Goal: Complete application form: Complete application form

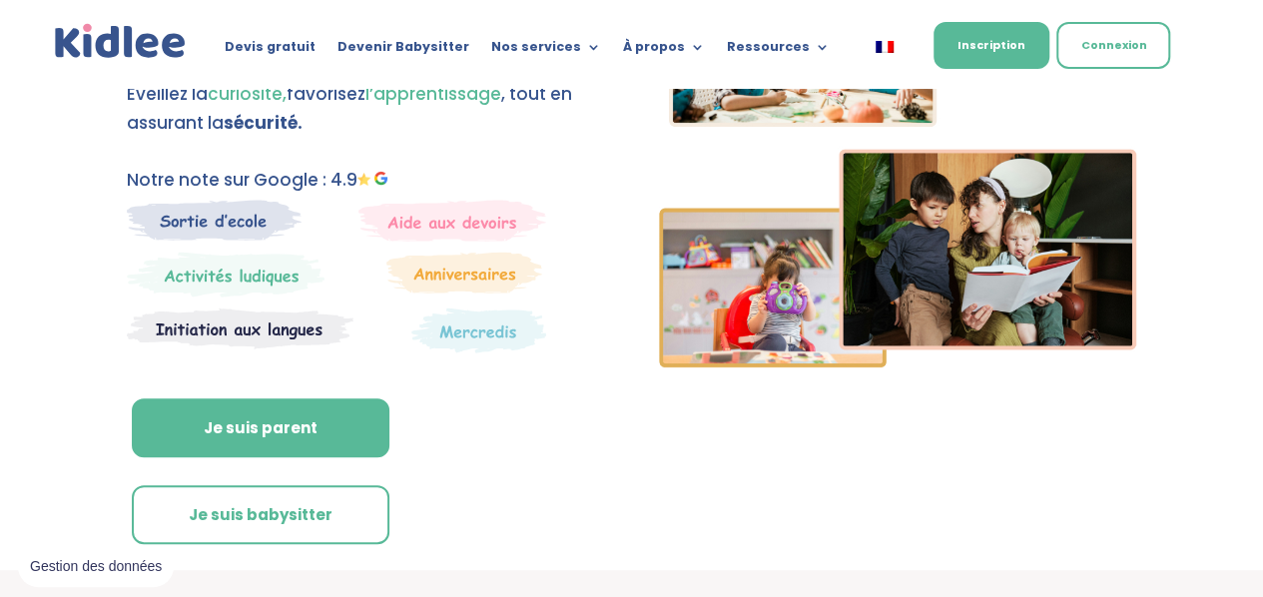
scroll to position [223, 0]
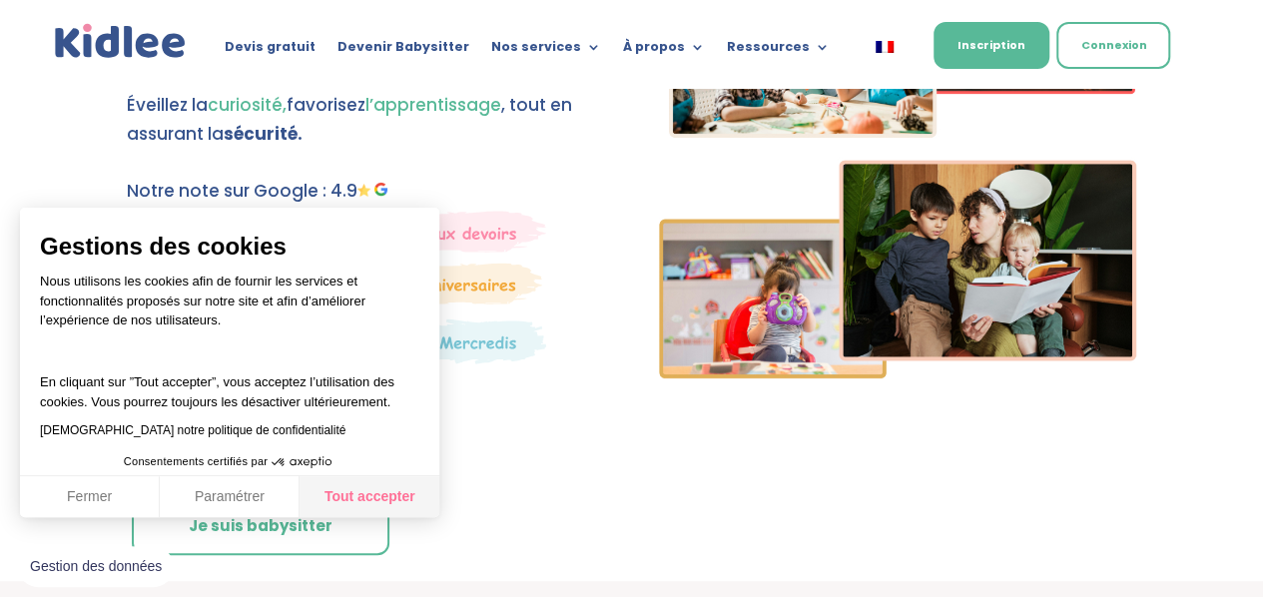
click at [355, 496] on button "Tout accepter" at bounding box center [369, 497] width 140 height 42
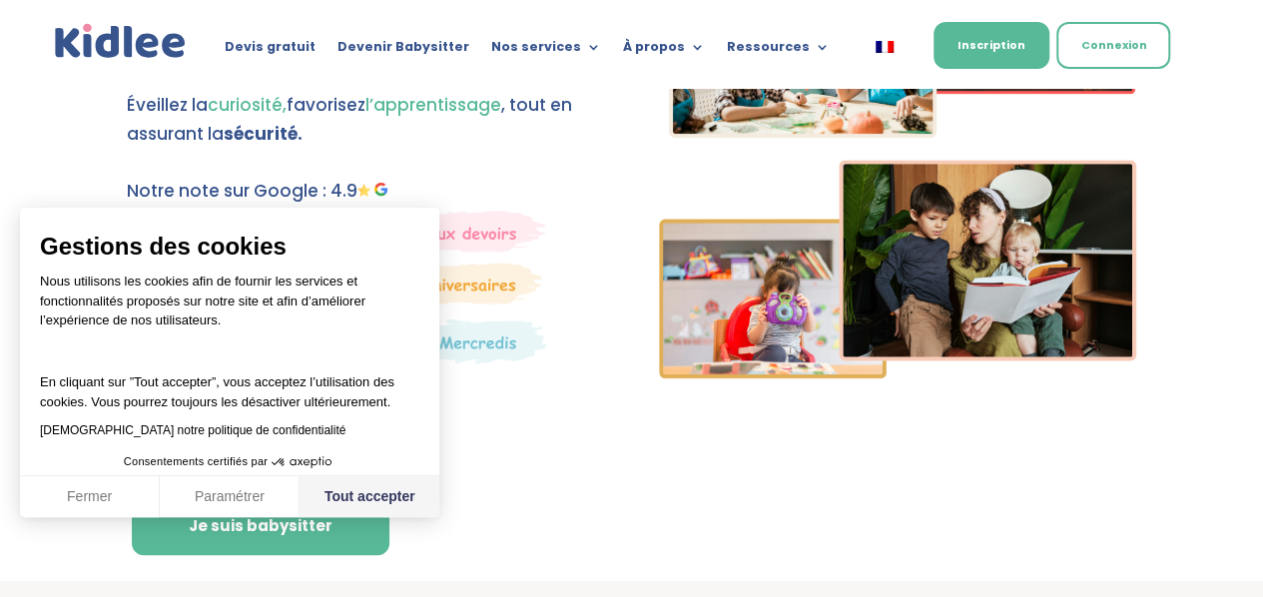
checkbox input "true"
click at [311, 533] on link "Je suis babysitter" at bounding box center [261, 526] width 258 height 60
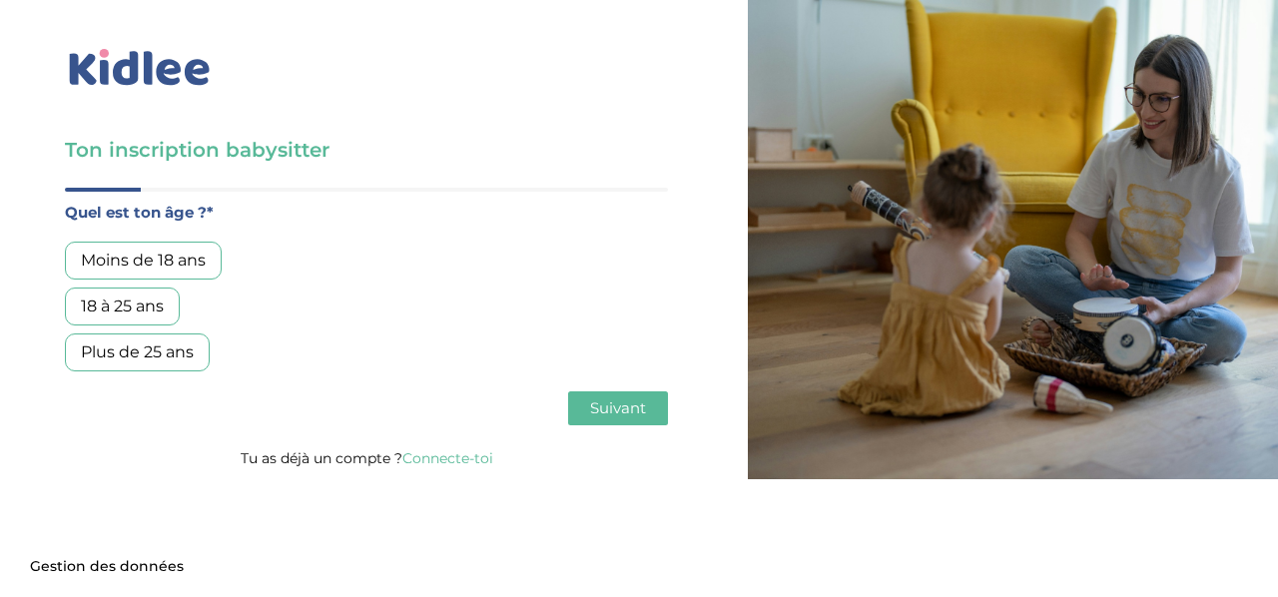
click at [124, 305] on div "18 à 25 ans" at bounding box center [122, 306] width 115 height 38
click at [580, 400] on button "Suivant" at bounding box center [618, 408] width 100 height 34
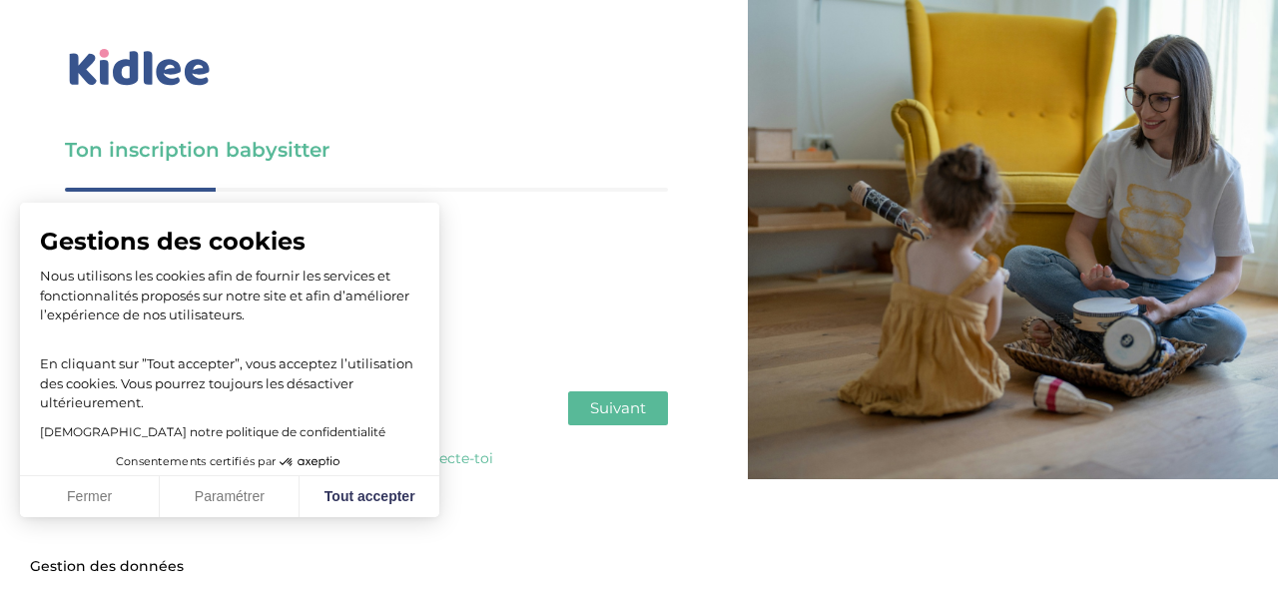
click at [619, 404] on span "Suivant" at bounding box center [618, 407] width 56 height 19
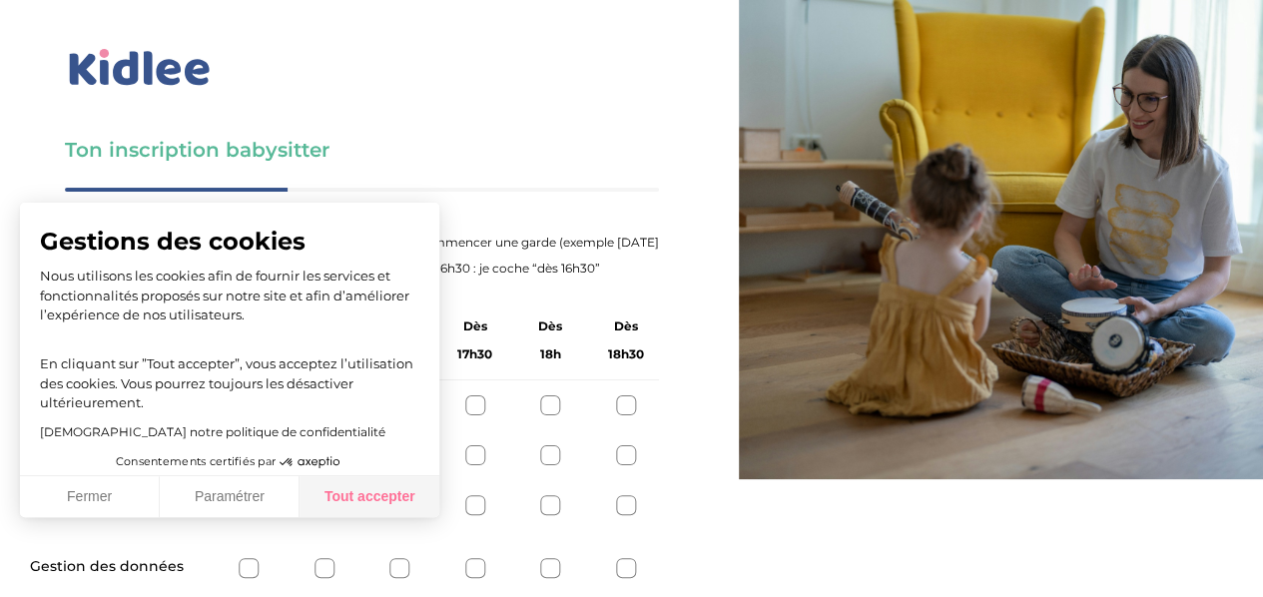
click at [353, 494] on button "Tout accepter" at bounding box center [369, 497] width 140 height 42
checkbox input "true"
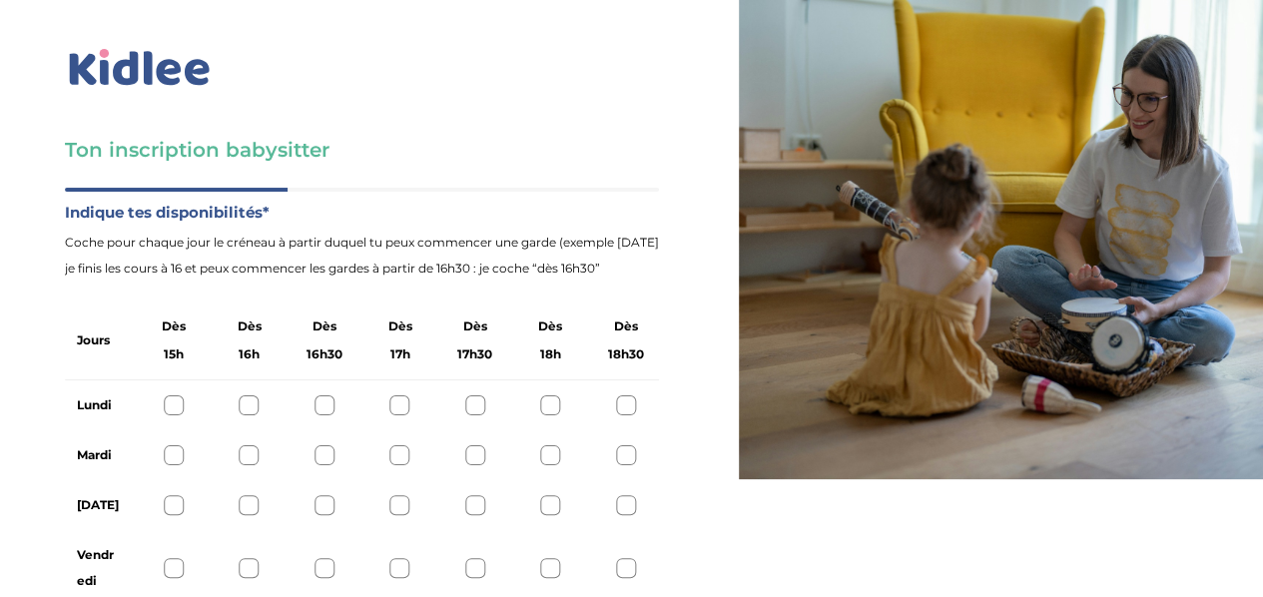
click at [175, 403] on div at bounding box center [174, 405] width 20 height 20
click at [167, 460] on div at bounding box center [174, 455] width 20 height 20
click at [171, 505] on div at bounding box center [174, 505] width 20 height 20
click at [179, 569] on div at bounding box center [174, 568] width 20 height 20
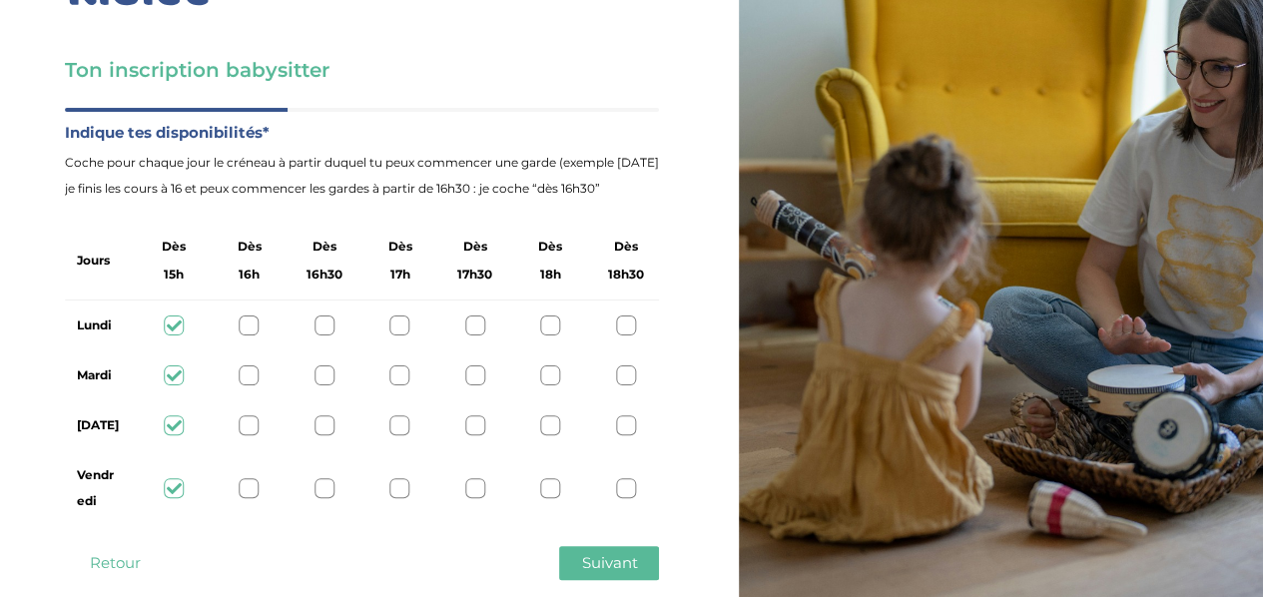
scroll to position [119, 0]
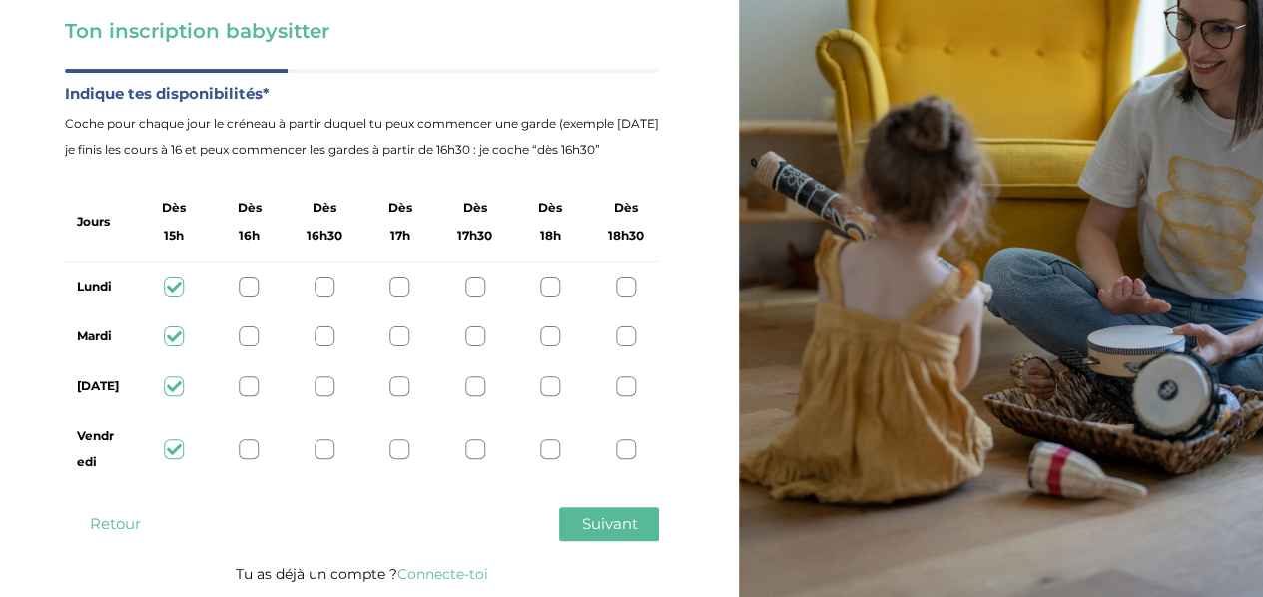
click at [652, 524] on button "Suivant" at bounding box center [609, 524] width 100 height 34
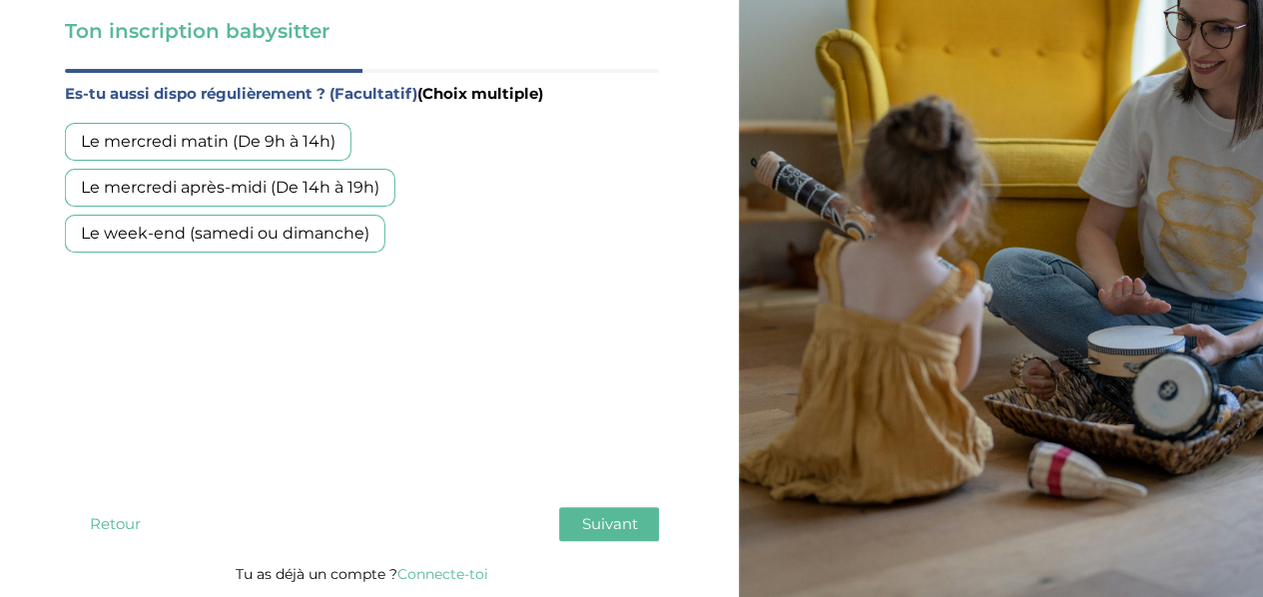
click at [248, 141] on div "Le mercredi matin (De 9h à 14h)" at bounding box center [208, 142] width 286 height 38
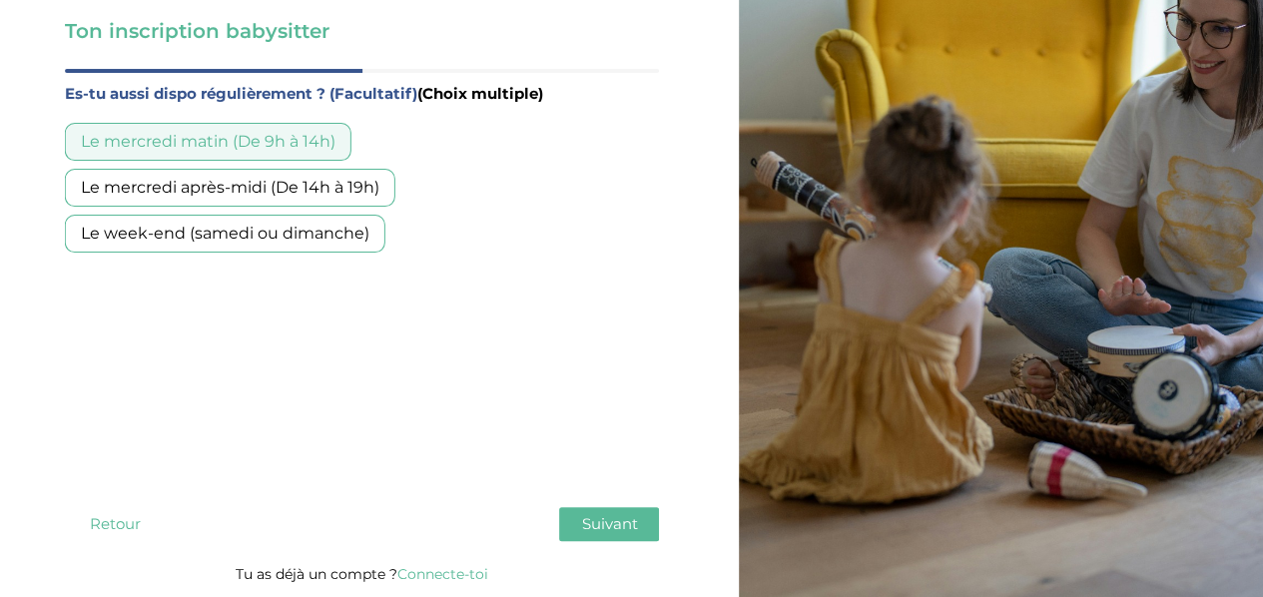
click at [260, 187] on div "Le mercredi après-midi (De 14h à 19h)" at bounding box center [230, 188] width 330 height 38
click at [632, 536] on button "Suivant" at bounding box center [609, 524] width 100 height 34
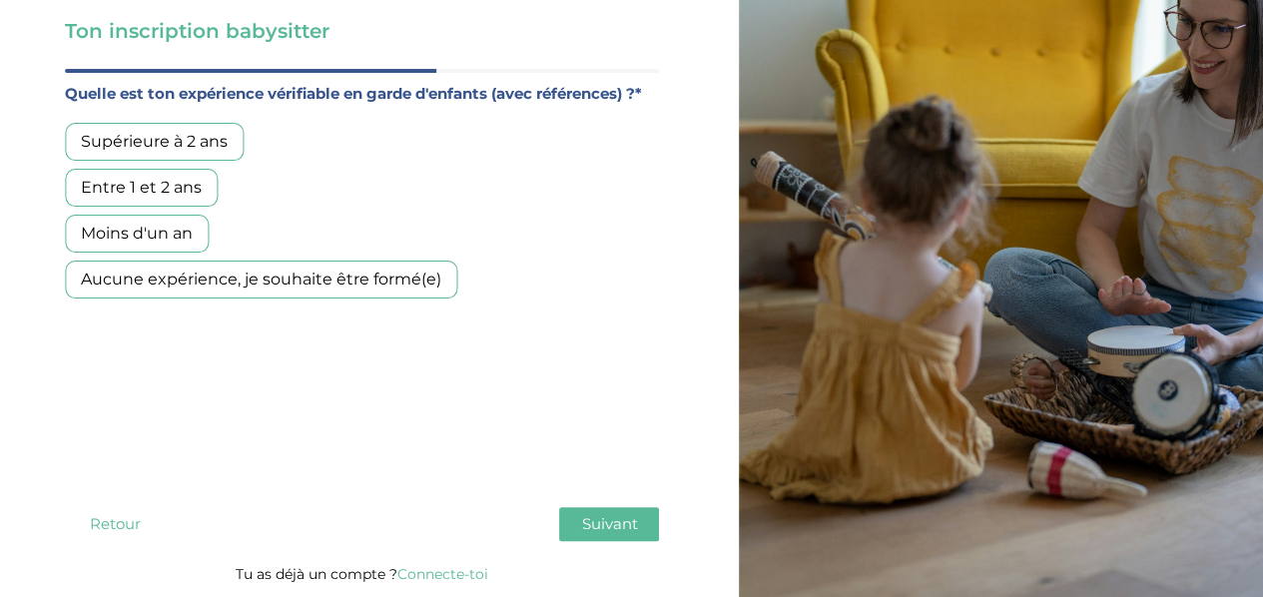
click at [180, 145] on div "Supérieure à 2 ans" at bounding box center [154, 142] width 179 height 38
click at [383, 277] on div "Aucune expérience, je souhaite être formé(e)" at bounding box center [261, 279] width 392 height 38
click at [615, 516] on span "Suivant" at bounding box center [609, 523] width 56 height 19
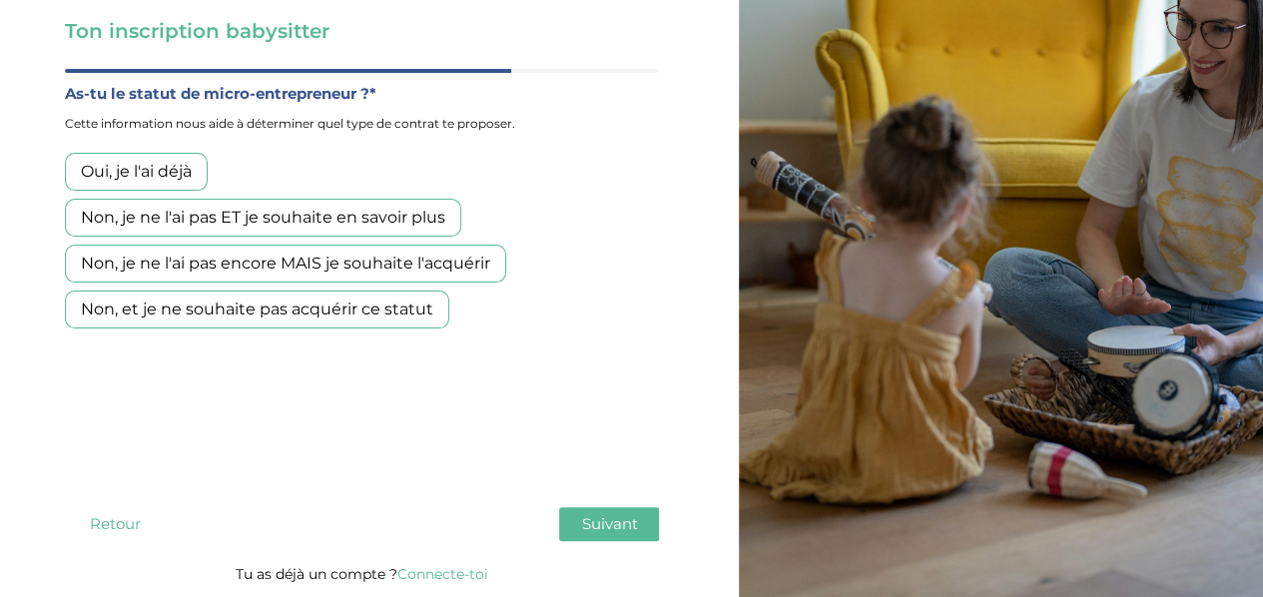
click at [307, 265] on div "Non, je ne l'ai pas encore MAIS je souhaite l'acquérir" at bounding box center [285, 264] width 441 height 38
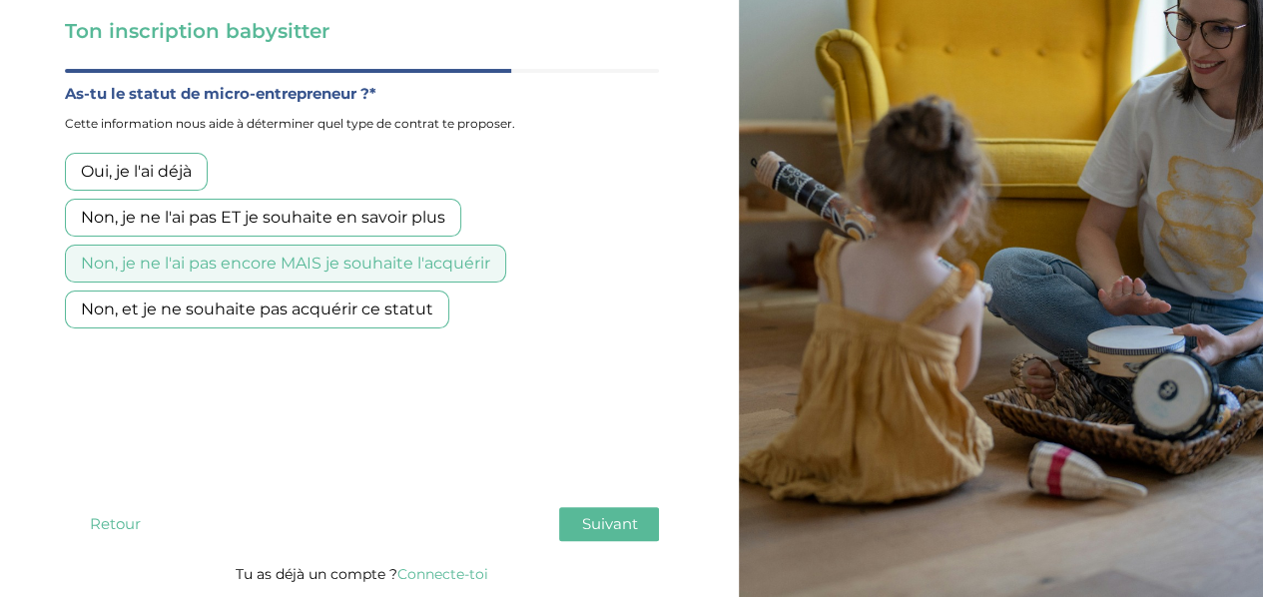
click at [607, 523] on span "Suivant" at bounding box center [609, 523] width 56 height 19
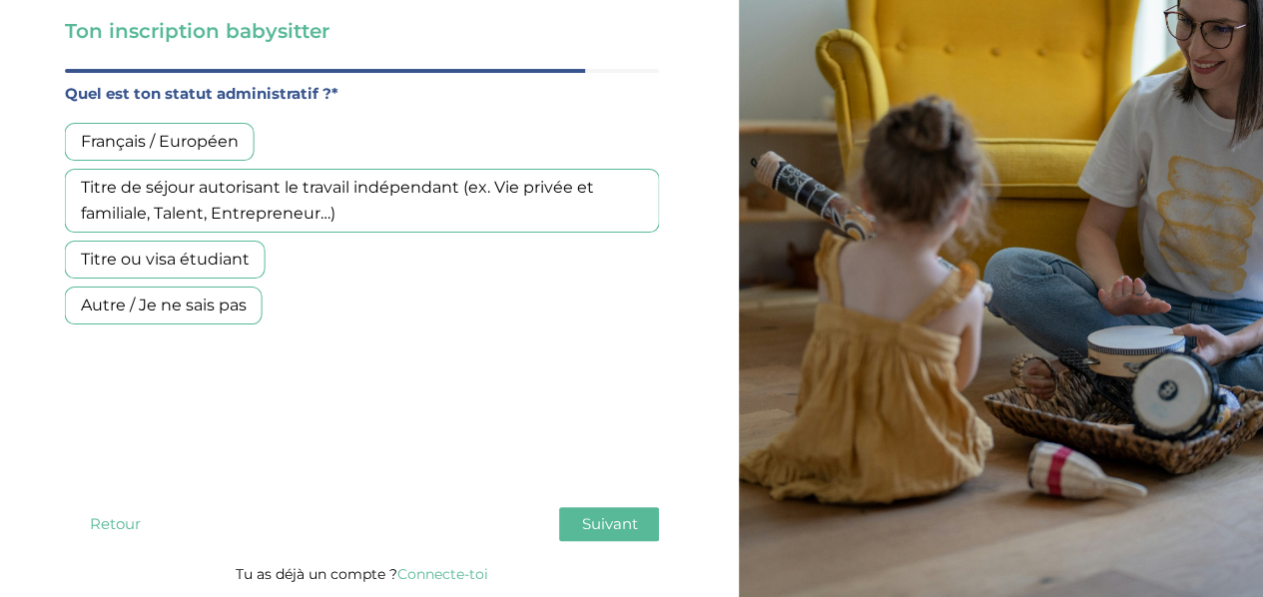
click at [214, 147] on div "Français / Européen" at bounding box center [160, 142] width 190 height 38
click at [576, 525] on button "Suivant" at bounding box center [609, 524] width 100 height 34
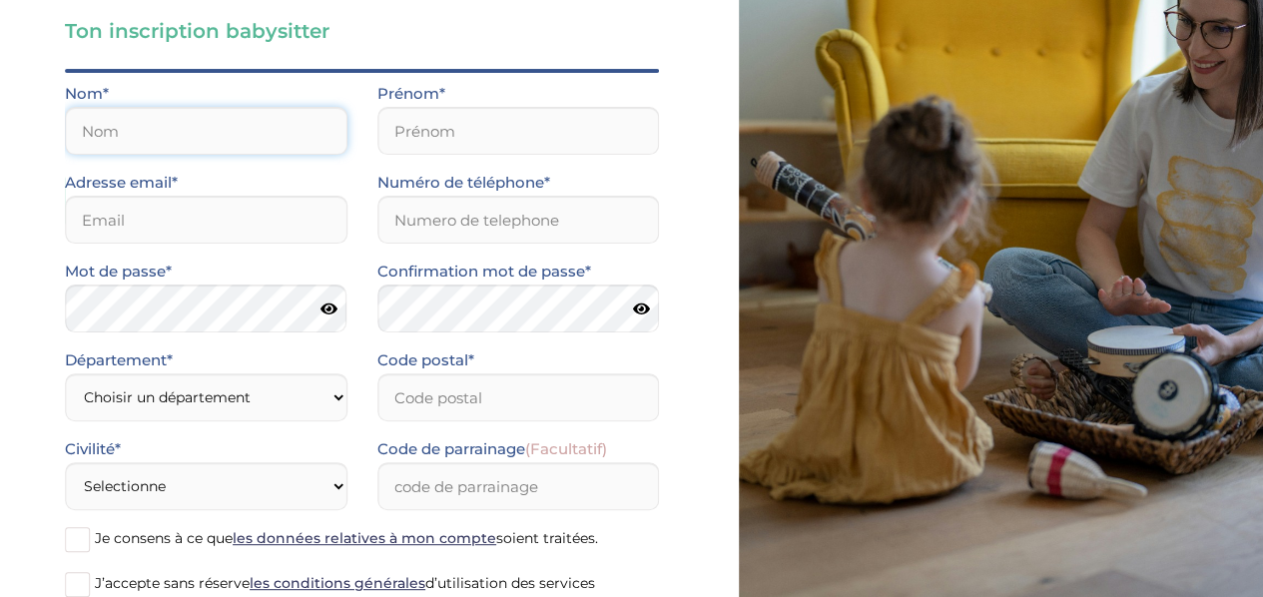
click at [216, 123] on input "text" at bounding box center [206, 131] width 282 height 48
type input "Fatima"
type input "Bacar"
type input "fatima.bacard@gmail.com"
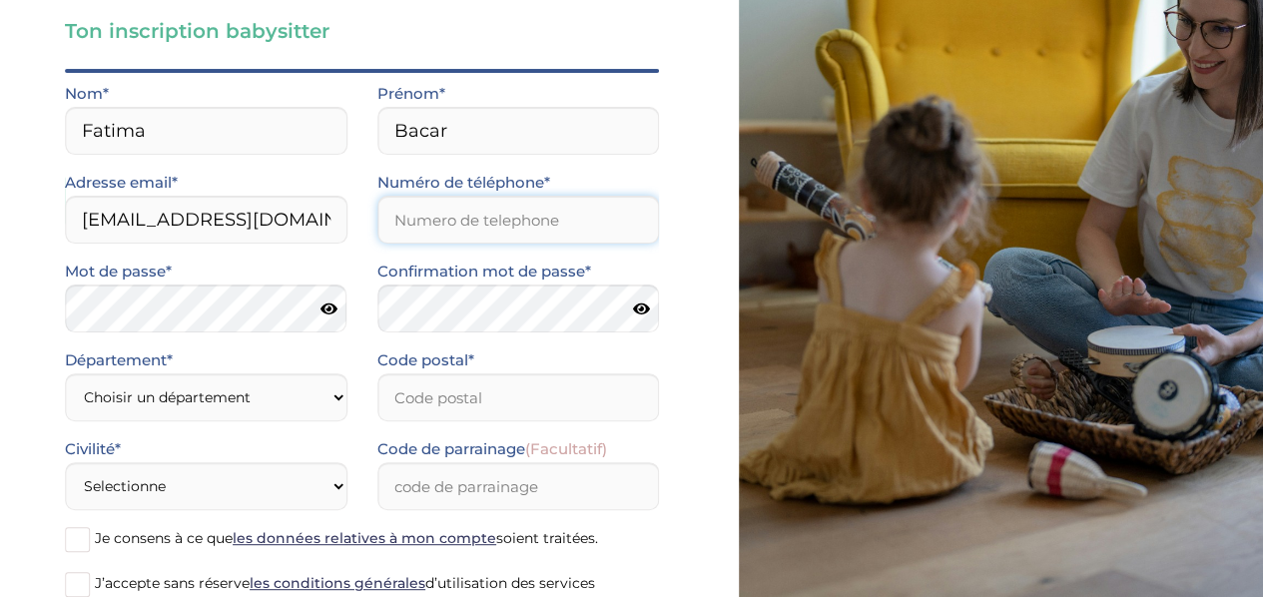
type input "0781027109"
type input "91100"
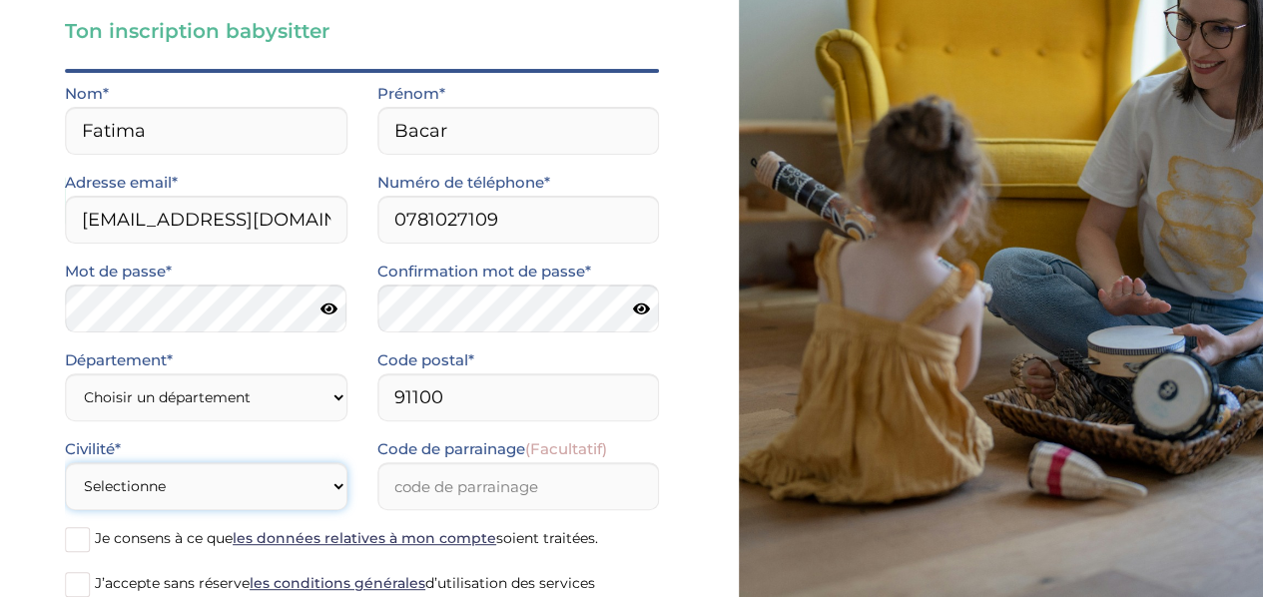
click at [253, 471] on select "Selectionne Mr Mme" at bounding box center [206, 486] width 282 height 48
select select "1"
click at [65, 462] on select "Selectionne Mr Mme" at bounding box center [206, 486] width 282 height 48
click at [253, 408] on select "Choisir un département Paris (75) Hauts-de-Seine (92) Yvelines (78) Val-de-Marn…" at bounding box center [206, 397] width 282 height 48
select select "91"
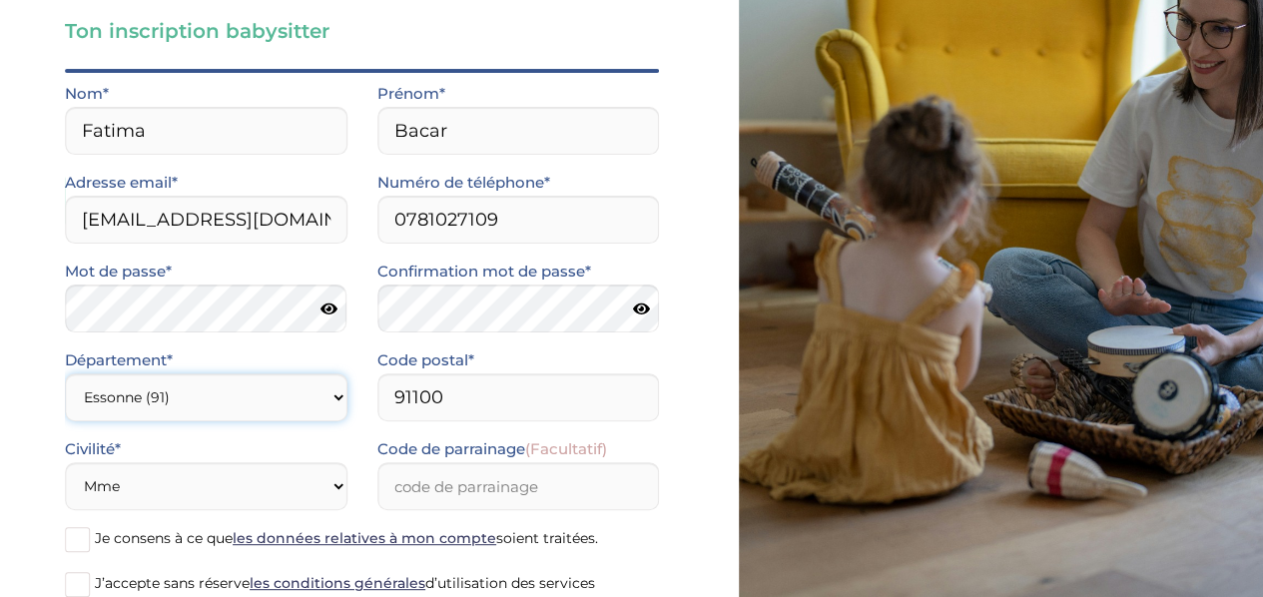
click at [65, 373] on select "Choisir un département Paris (75) Hauts-de-Seine (92) Yvelines (78) Val-de-Marn…" at bounding box center [206, 397] width 282 height 48
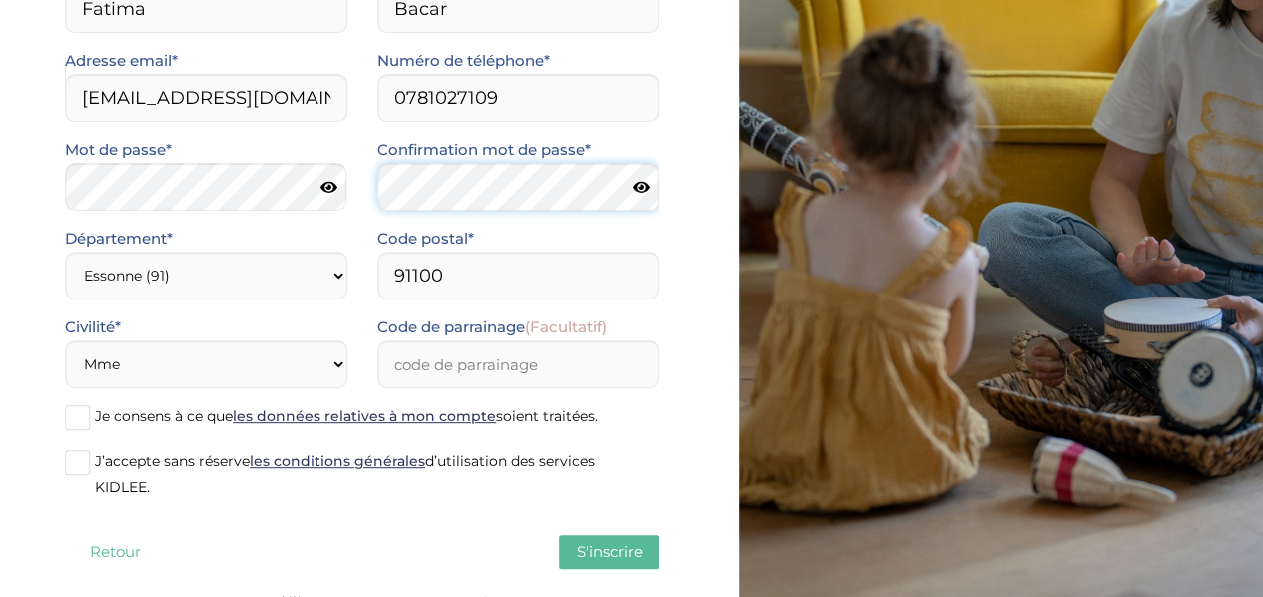
scroll to position [244, 0]
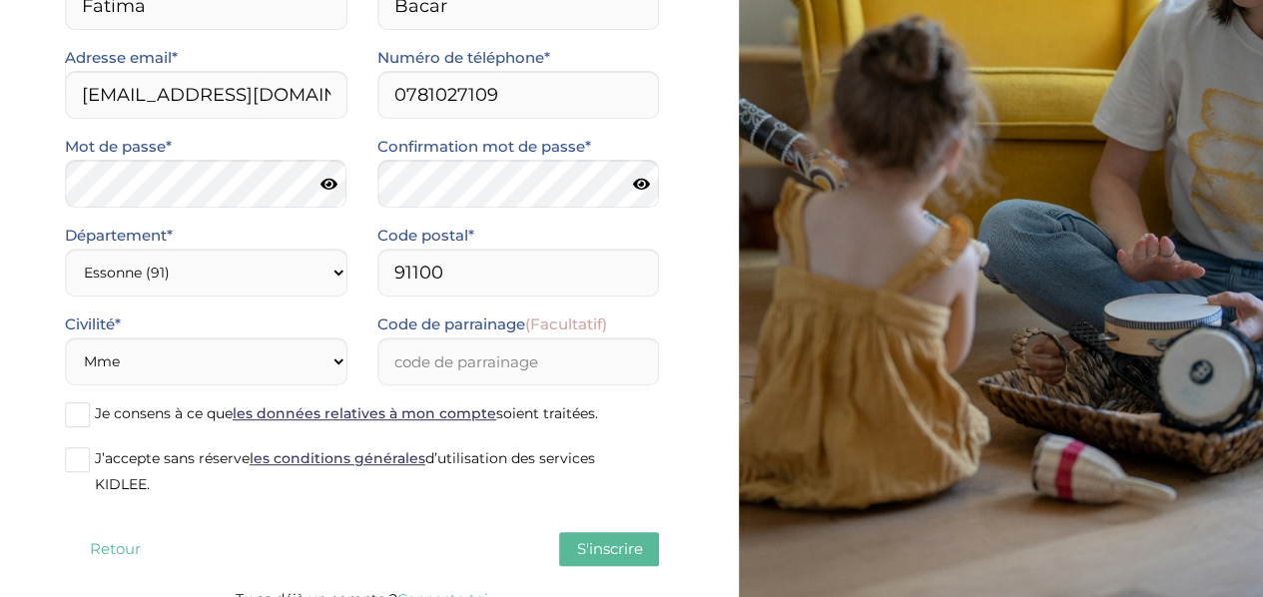
click at [87, 412] on span at bounding box center [77, 414] width 25 height 25
click at [0, 0] on input "Je consens à ce que les données relatives à mon compte soient traitées." at bounding box center [0, 0] width 0 height 0
click at [86, 462] on span at bounding box center [77, 459] width 25 height 25
click at [0, 0] on input "J’accepte sans réserve les conditions générales d’utilisation des services KIDL…" at bounding box center [0, 0] width 0 height 0
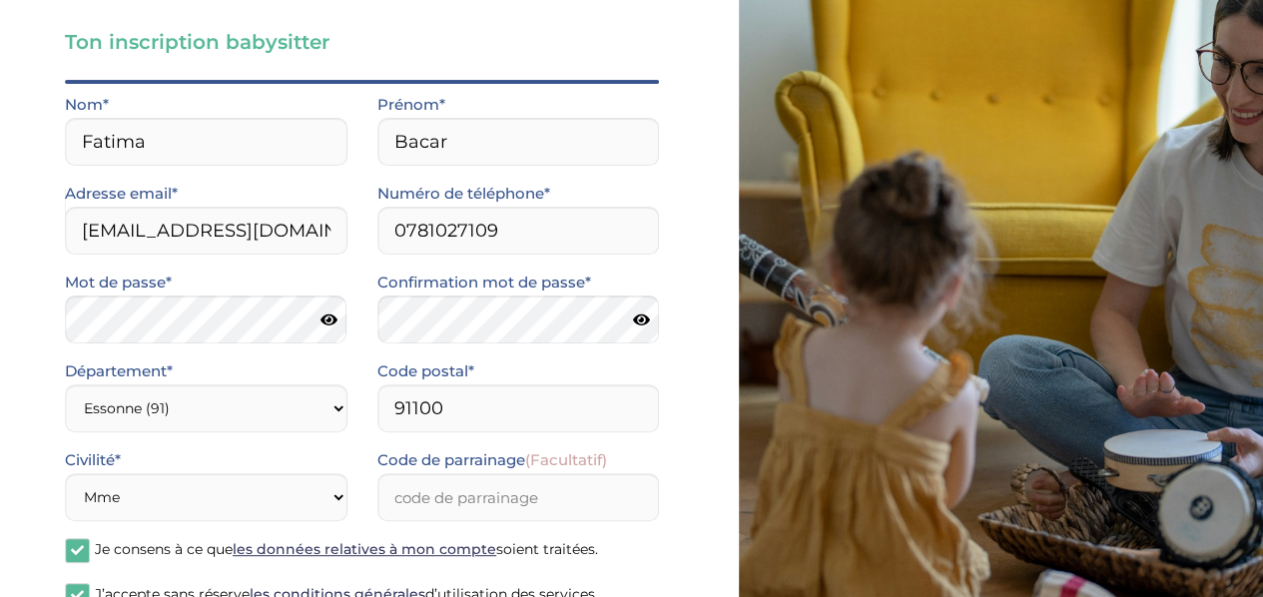
scroll to position [92, 0]
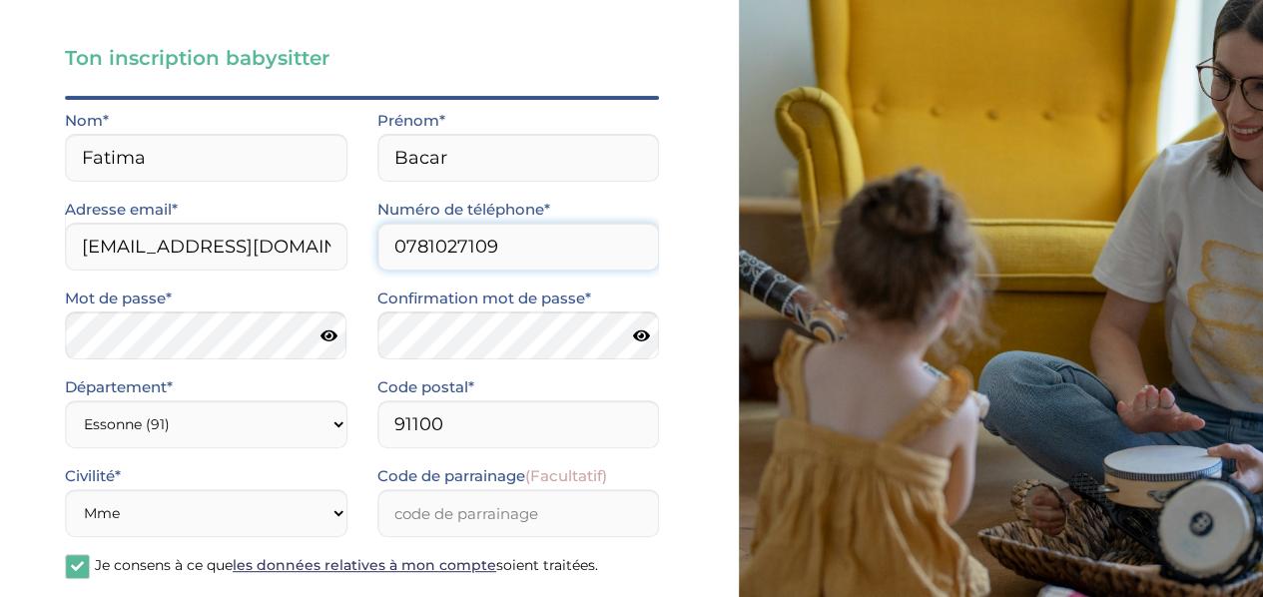
click at [157, 326] on form "Nom* Fatima Prénom* Bacar Adresse email* fatima.bacard@gmail.com Numéro de télé…" at bounding box center [362, 386] width 594 height 556
type input "0759214768"
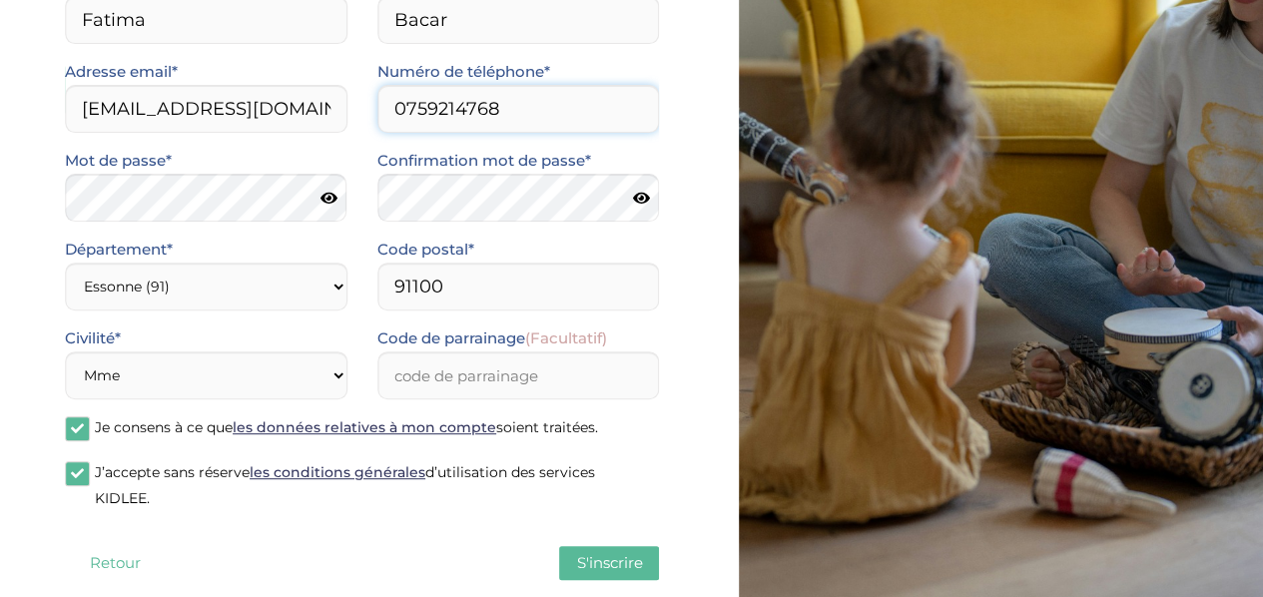
scroll to position [268, 0]
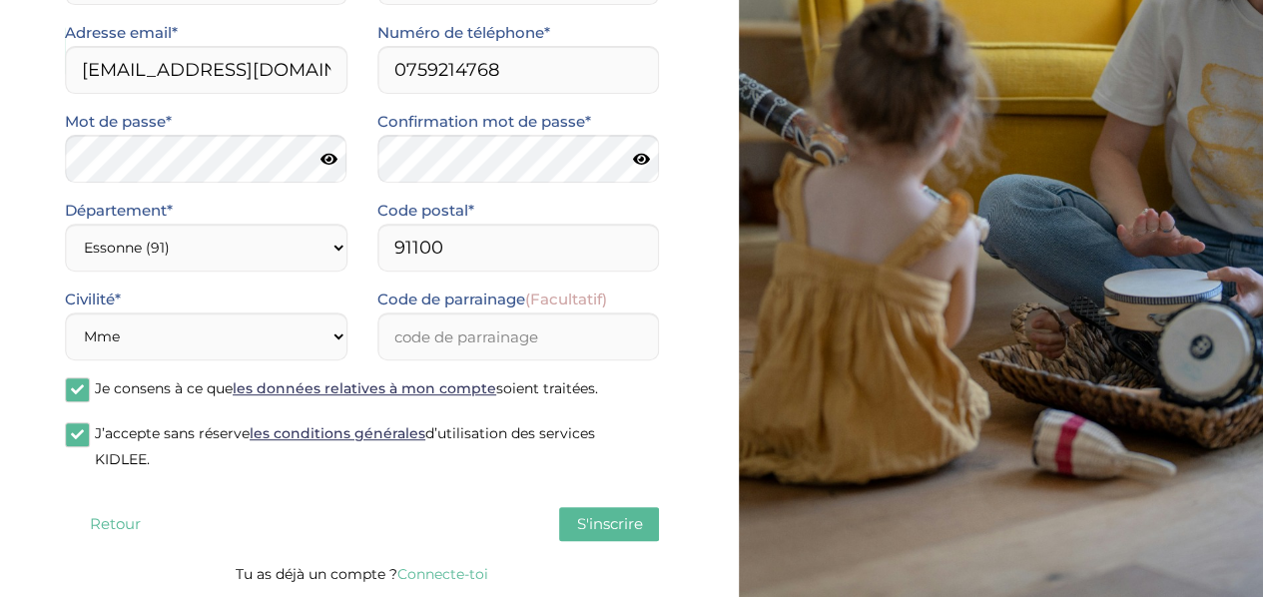
click at [633, 526] on span "S'inscrire" at bounding box center [609, 523] width 66 height 19
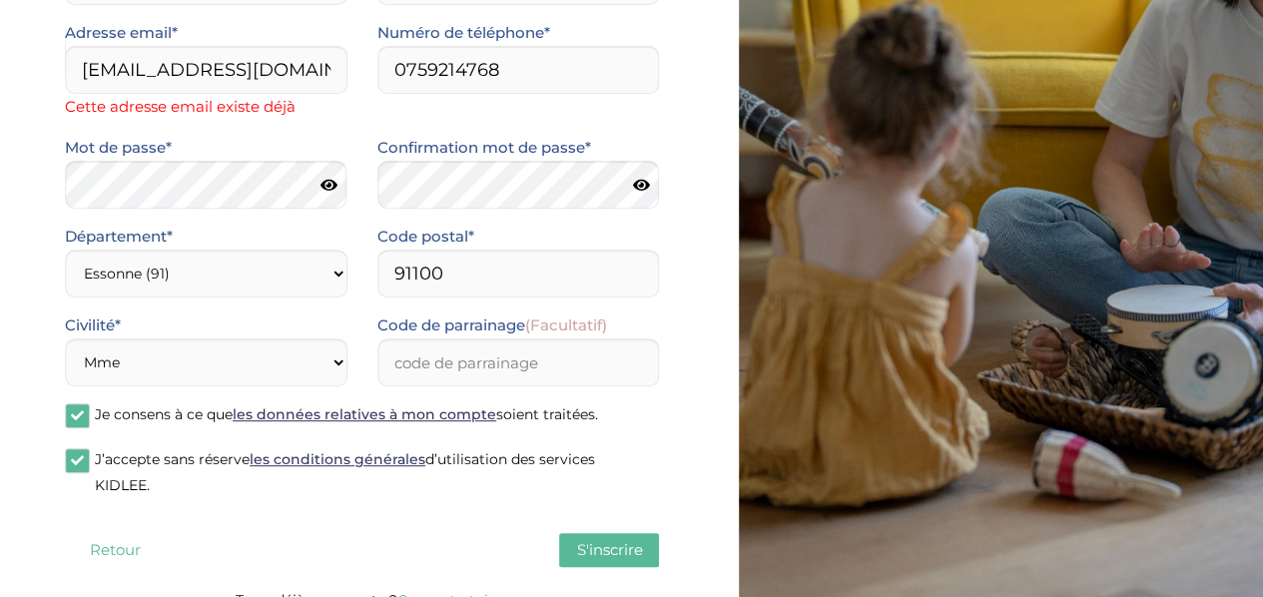
scroll to position [294, 0]
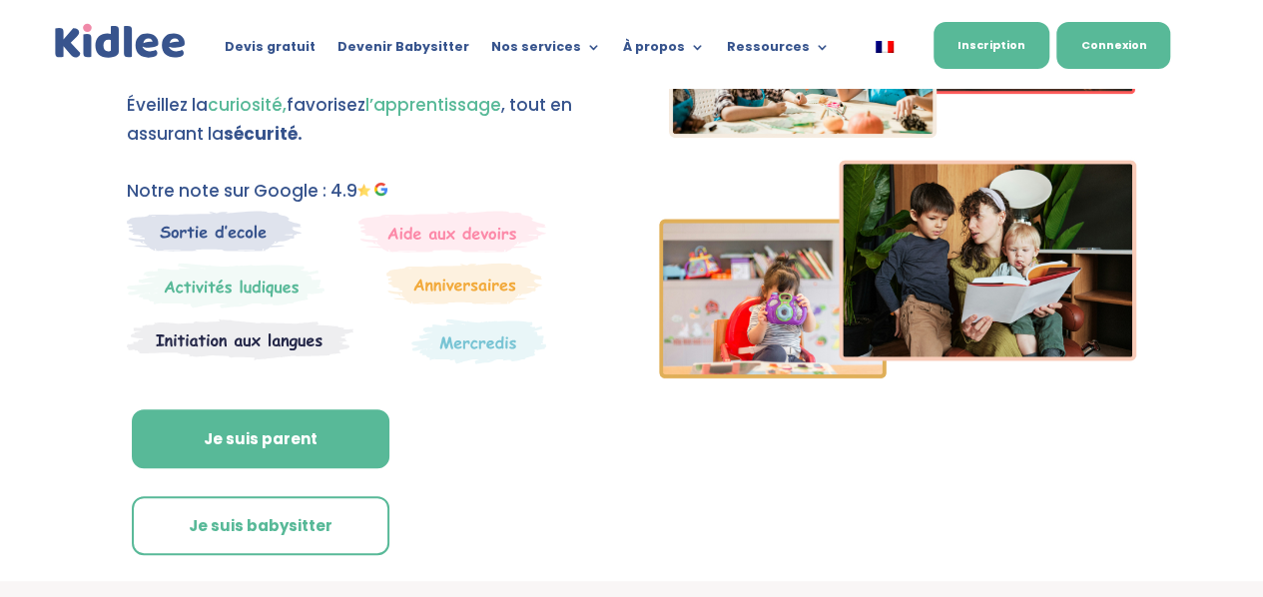
click at [1128, 54] on link "Connexion" at bounding box center [1113, 45] width 114 height 47
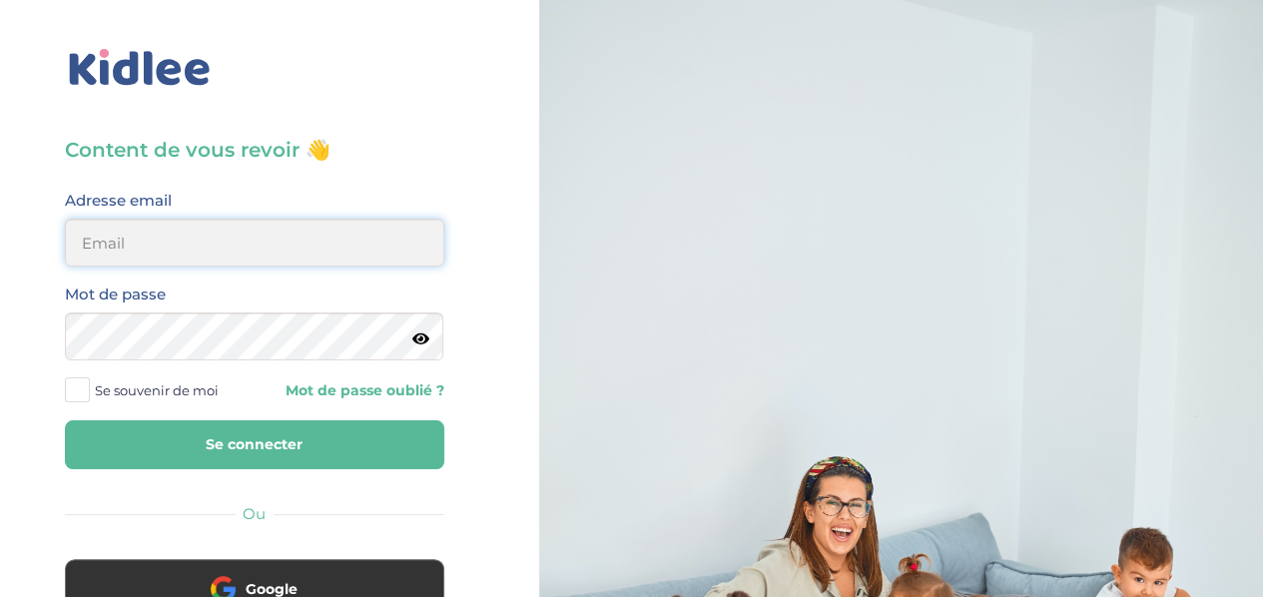
click at [283, 260] on input "email" at bounding box center [254, 243] width 379 height 48
type input "fatima.bacard@gmail.com"
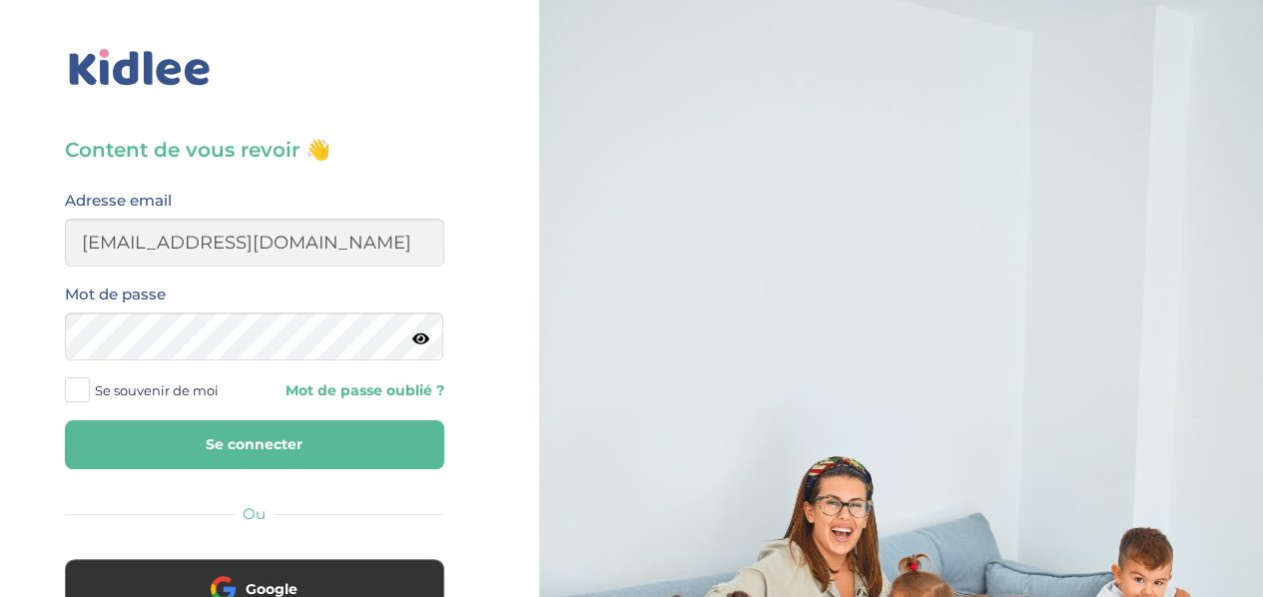
click at [243, 448] on button "Se connecter" at bounding box center [254, 444] width 379 height 49
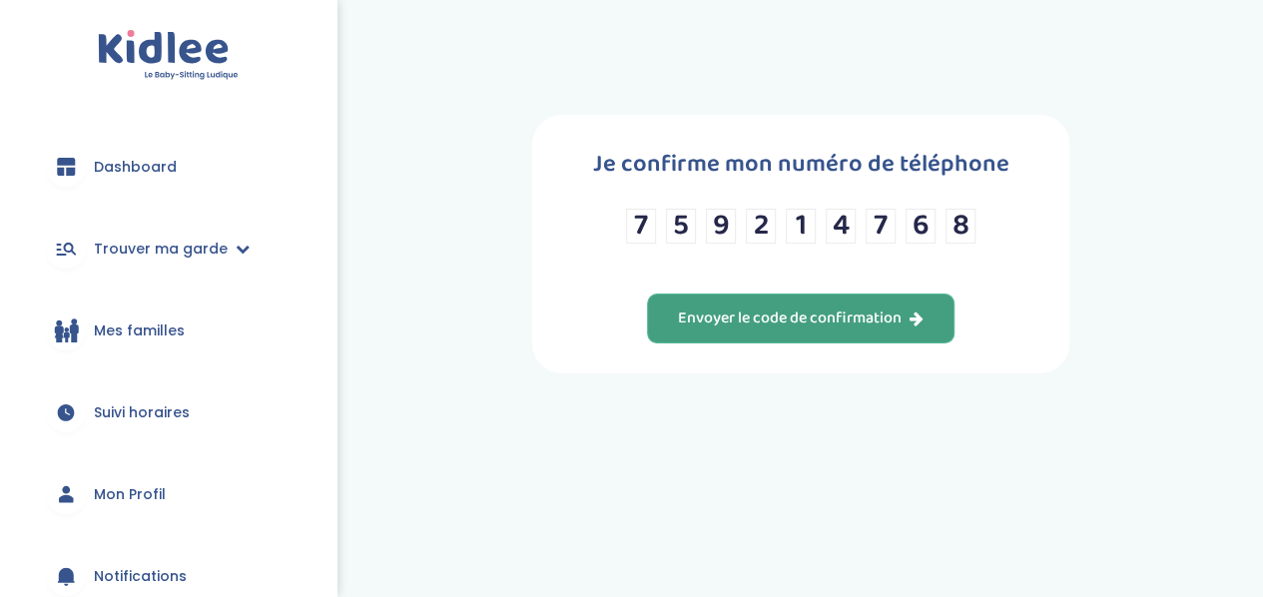
click at [763, 326] on div "Envoyer le code de confirmation" at bounding box center [801, 318] width 246 height 23
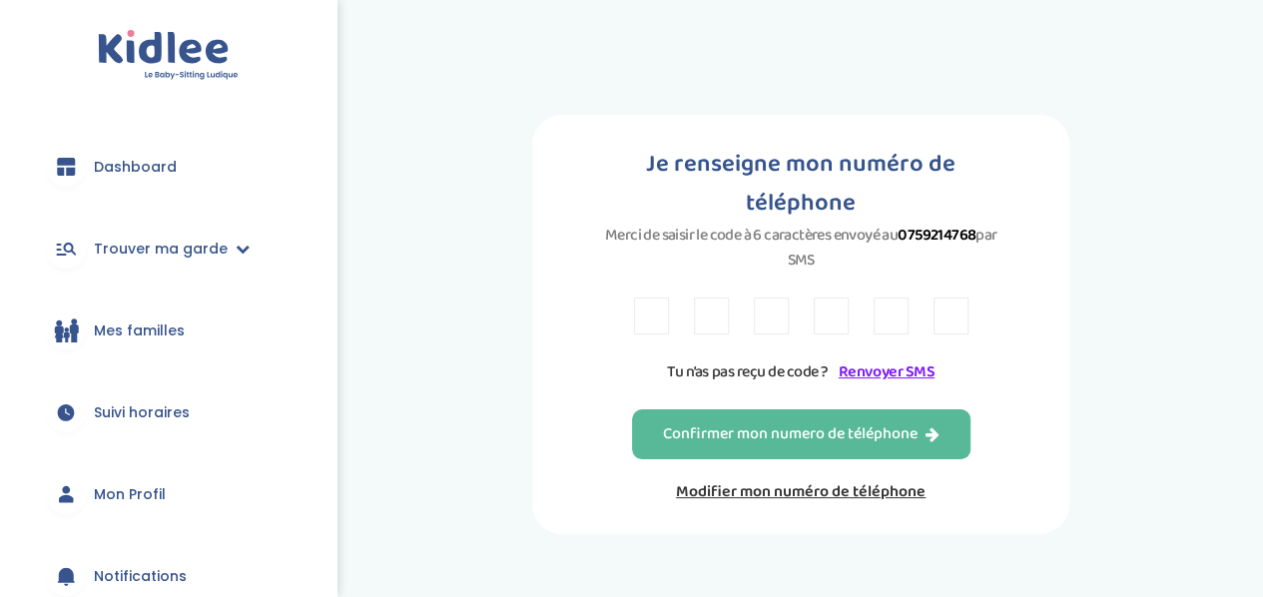
click at [763, 479] on link "Modifier mon numéro de téléphone" at bounding box center [801, 491] width 338 height 25
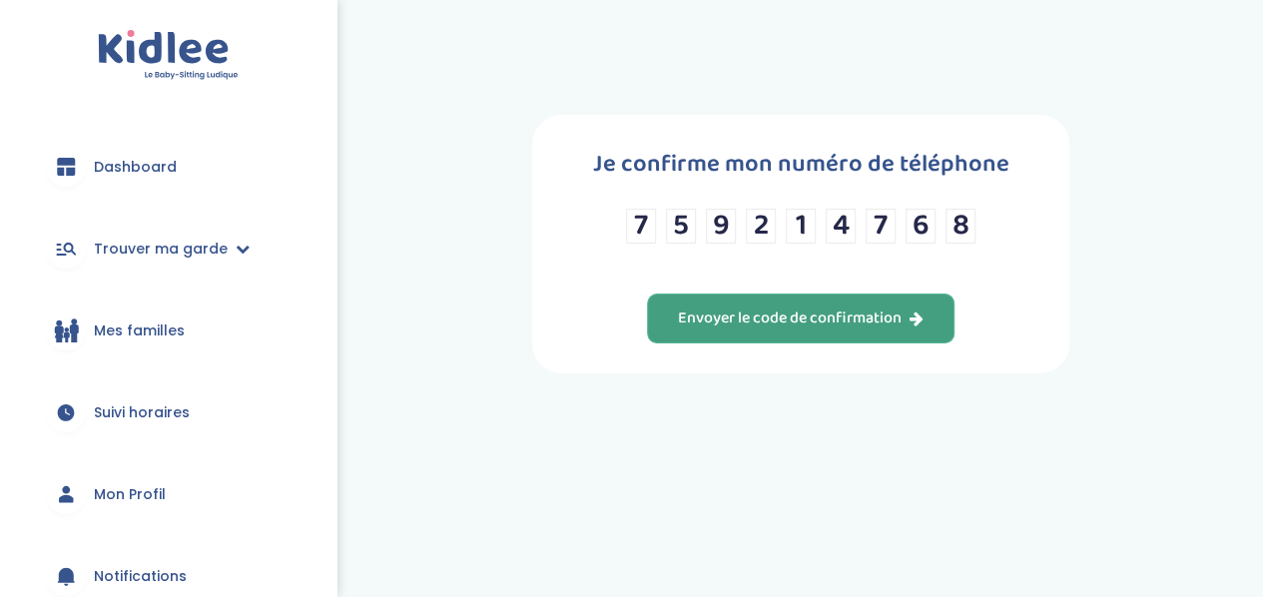
click at [802, 329] on div "Envoyer le code de confirmation" at bounding box center [801, 318] width 246 height 23
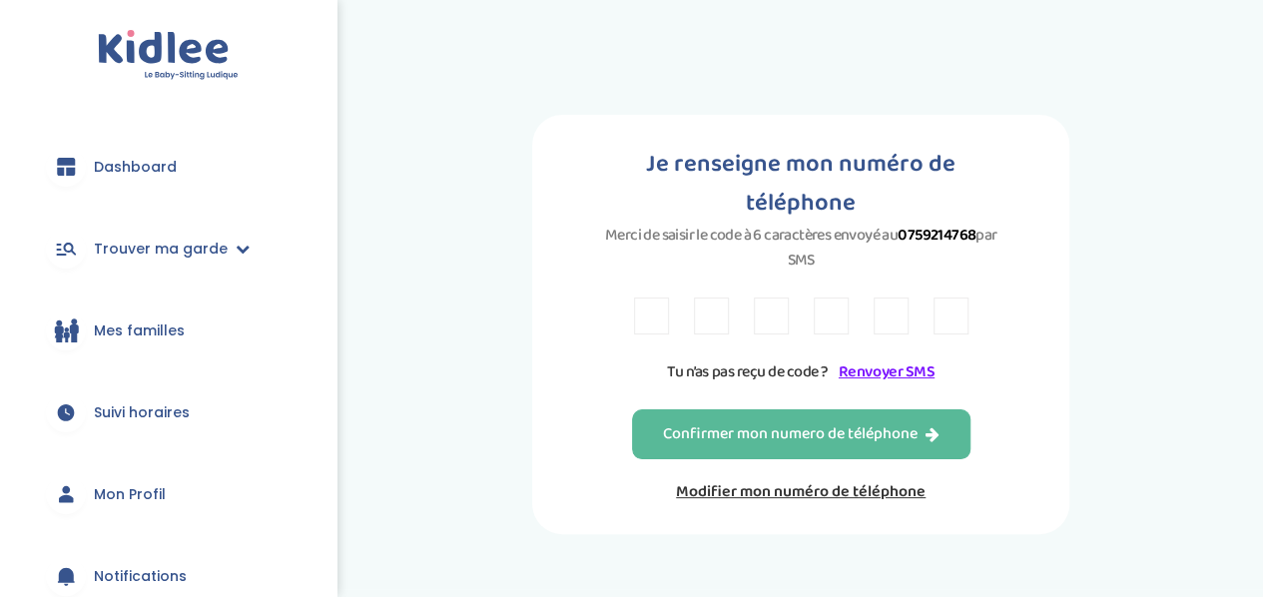
click at [858, 359] on link "Renvoyer SMS" at bounding box center [886, 371] width 96 height 25
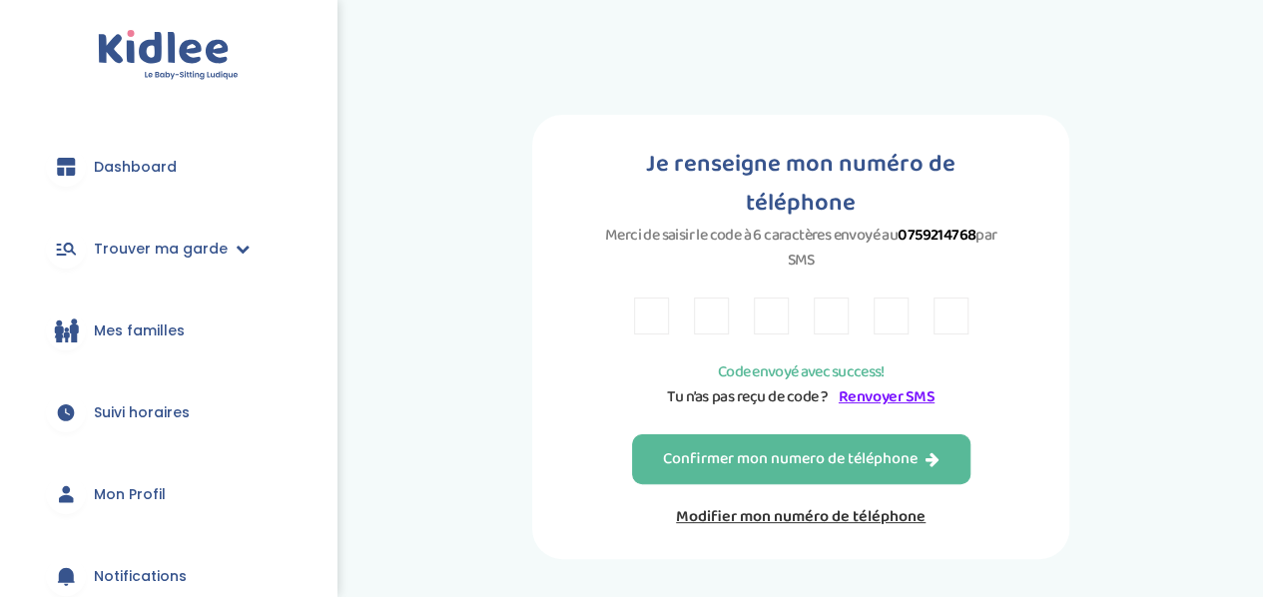
click at [655, 297] on input "text" at bounding box center [651, 315] width 35 height 37
click at [858, 384] on link "Renvoyer SMS" at bounding box center [886, 396] width 96 height 25
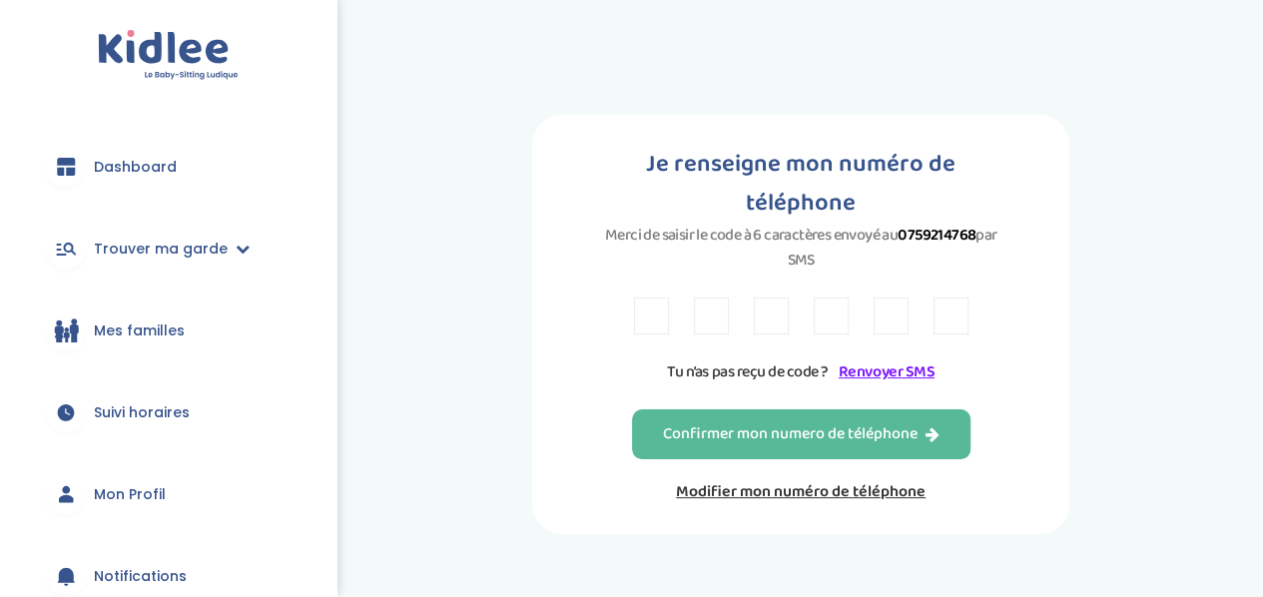
click at [907, 359] on link "Renvoyer SMS" at bounding box center [886, 371] width 96 height 25
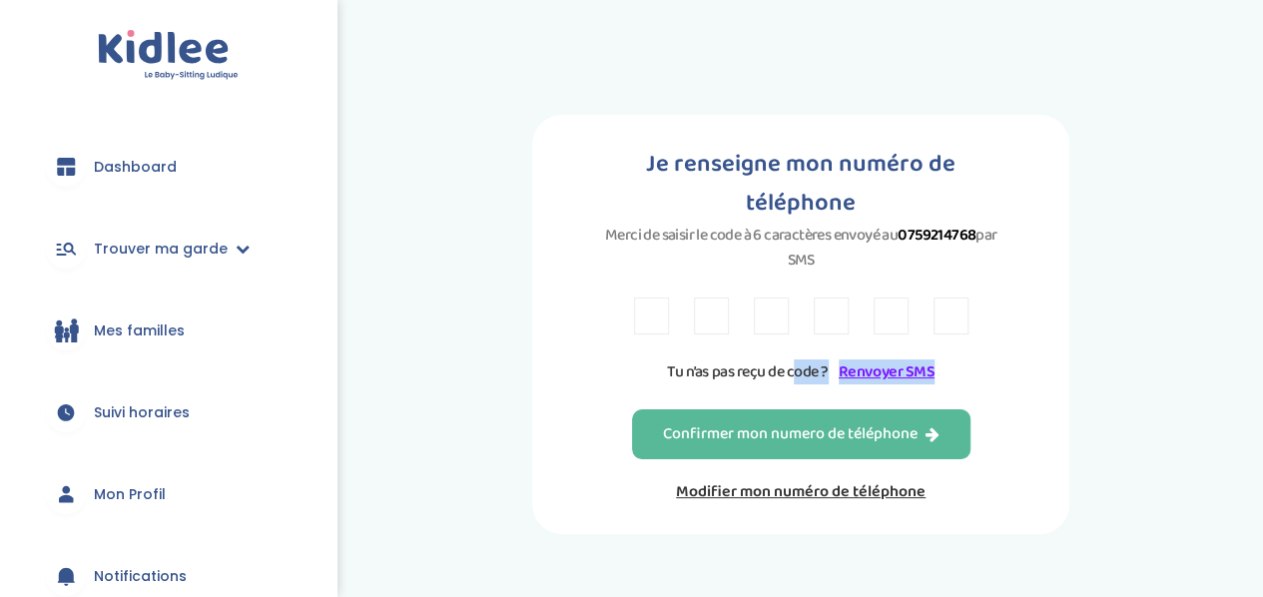
click at [951, 359] on p "Tu n’as pas reçu de code ? Renvoyer SMS" at bounding box center [801, 371] width 334 height 25
click at [884, 359] on link "Renvoyer SMS" at bounding box center [886, 371] width 96 height 25
